Goal: Information Seeking & Learning: Find specific fact

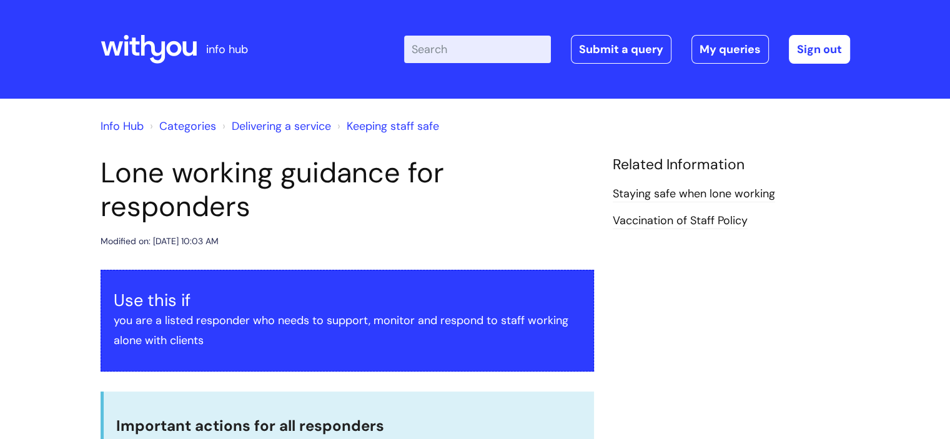
click at [462, 47] on input "Enter your search term here..." at bounding box center [477, 49] width 147 height 27
type input "pay"
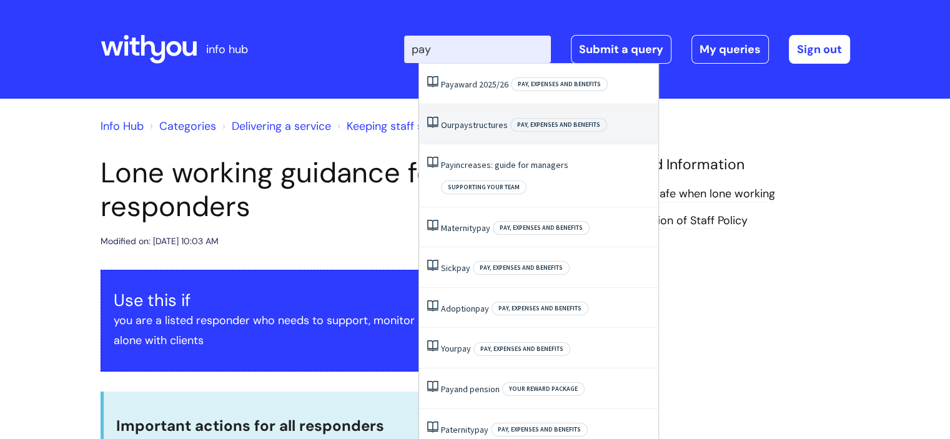
click at [468, 110] on li "Our pay structures Pay, expenses and benefits" at bounding box center [538, 124] width 239 height 41
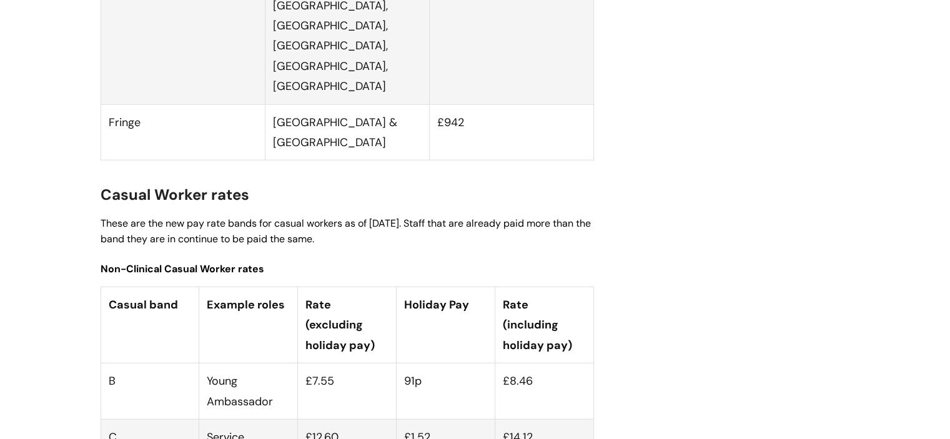
scroll to position [3284, 0]
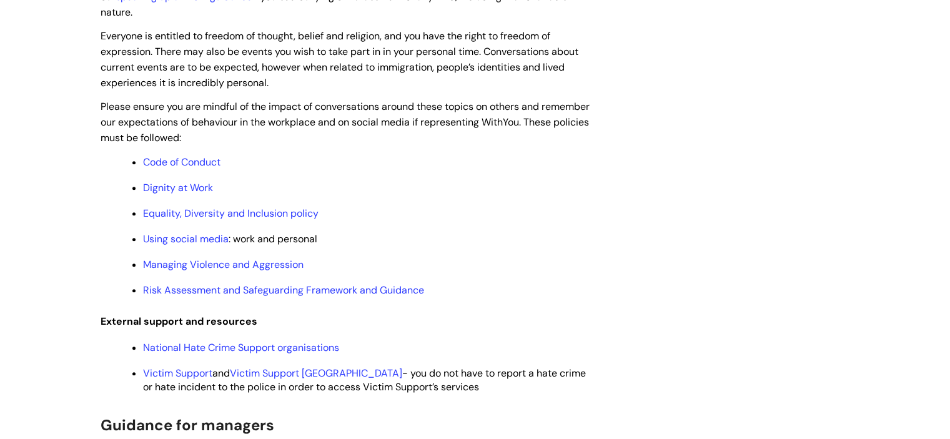
scroll to position [1037, 0]
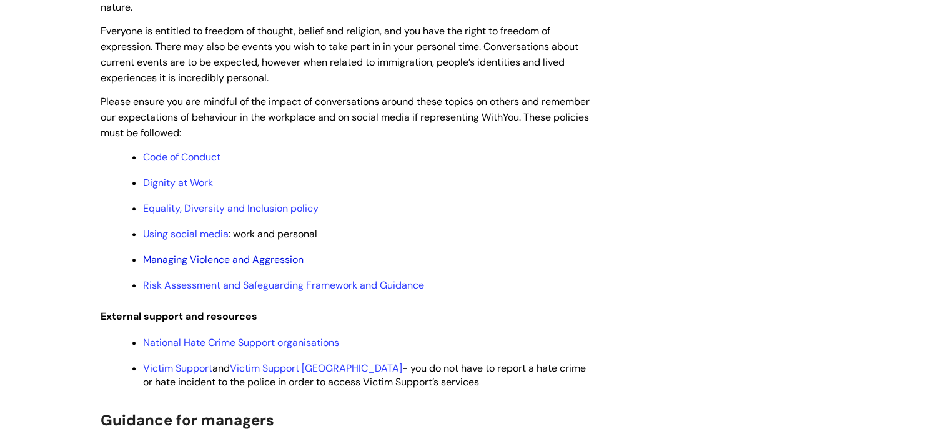
click at [271, 261] on link "Managing Violence and Aggression" at bounding box center [223, 259] width 161 height 13
